Goal: Transaction & Acquisition: Purchase product/service

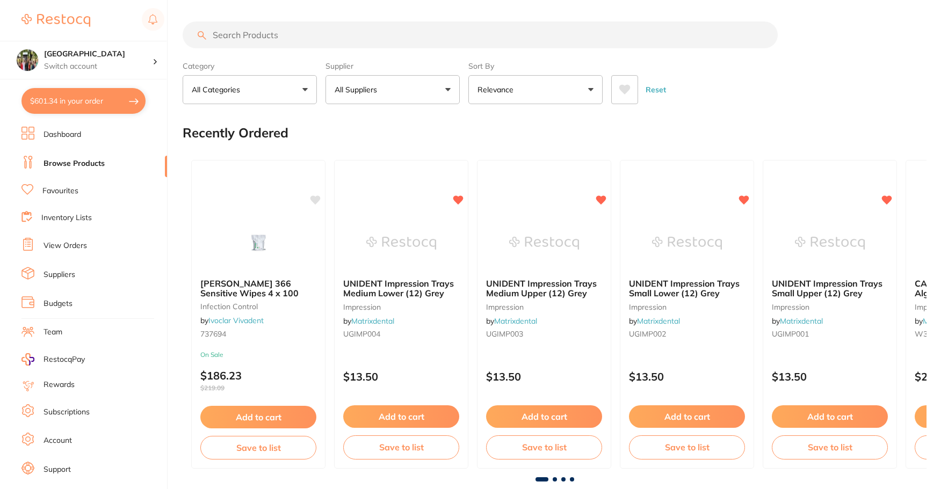
click at [276, 37] on input "search" at bounding box center [480, 34] width 595 height 27
type input "flowable tips"
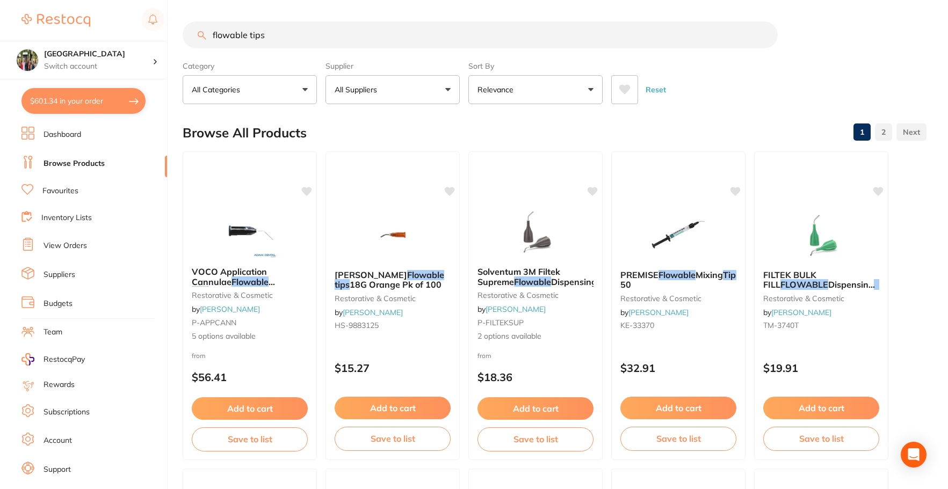
click at [561, 91] on button "Relevance" at bounding box center [535, 89] width 134 height 29
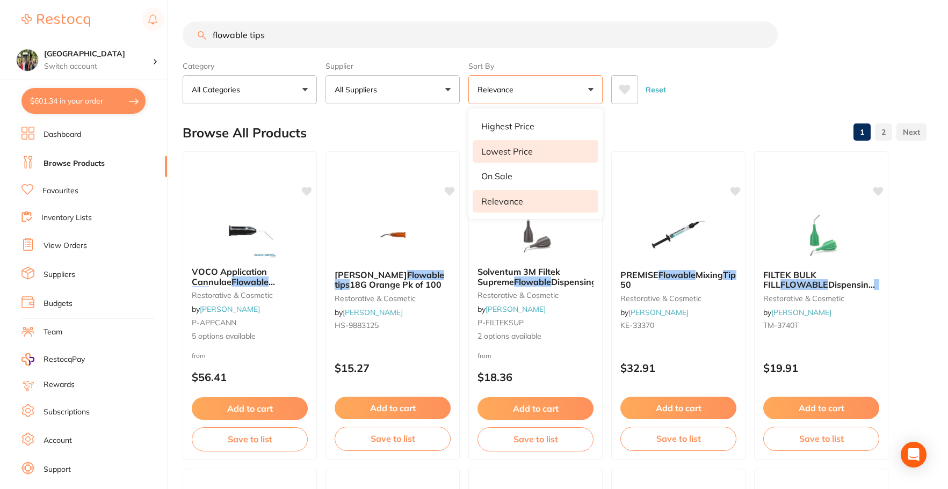
click at [539, 150] on li "Lowest Price" at bounding box center [536, 151] width 126 height 23
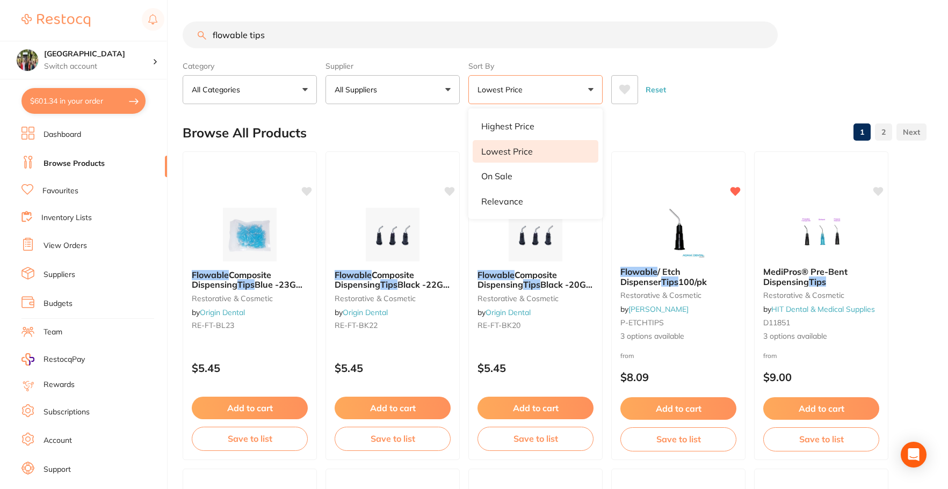
click at [743, 99] on div "Reset" at bounding box center [764, 86] width 307 height 38
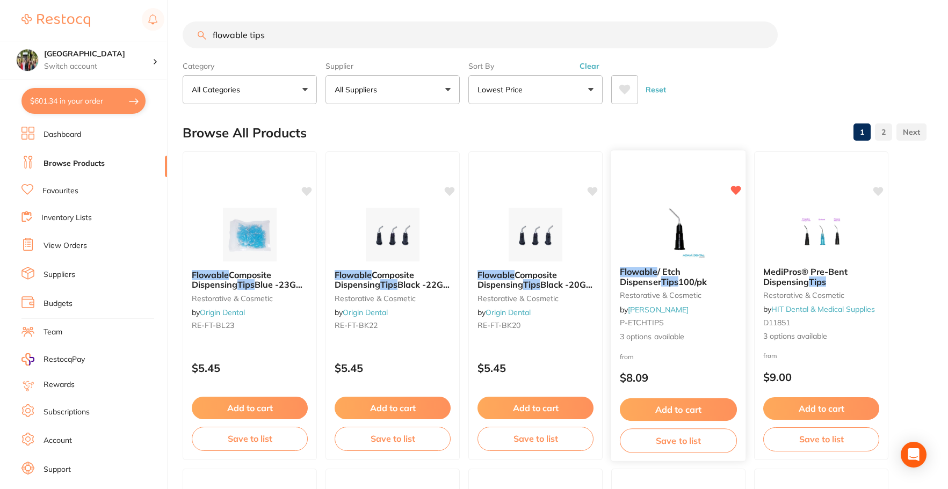
click at [645, 274] on em "Flowable" at bounding box center [639, 271] width 38 height 11
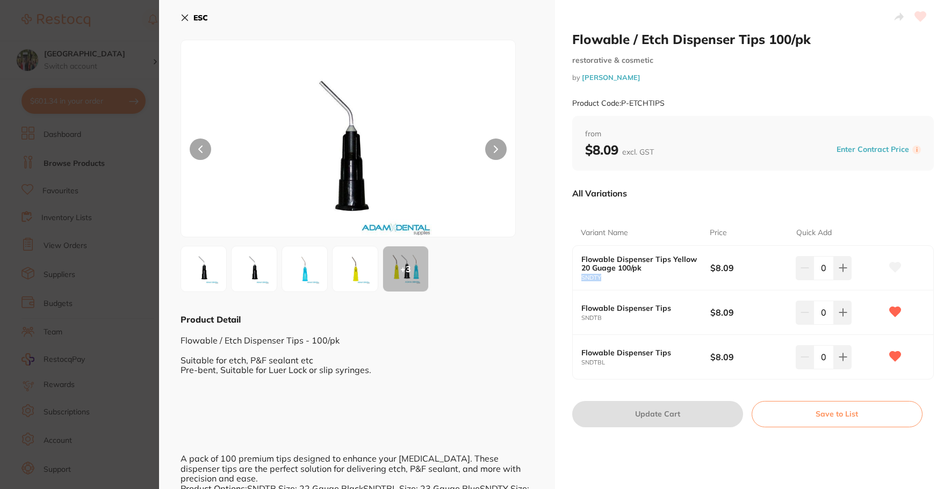
drag, startPoint x: 600, startPoint y: 279, endPoint x: 579, endPoint y: 278, distance: 21.0
click at [579, 278] on div "Flowable Dispenser Tips Yellow 20 Guage 100/pk SNDTY $8.09 0" at bounding box center [753, 268] width 360 height 45
copy small "SNDTY"
click at [184, 18] on icon at bounding box center [185, 18] width 6 height 6
